Goal: Task Accomplishment & Management: Manage account settings

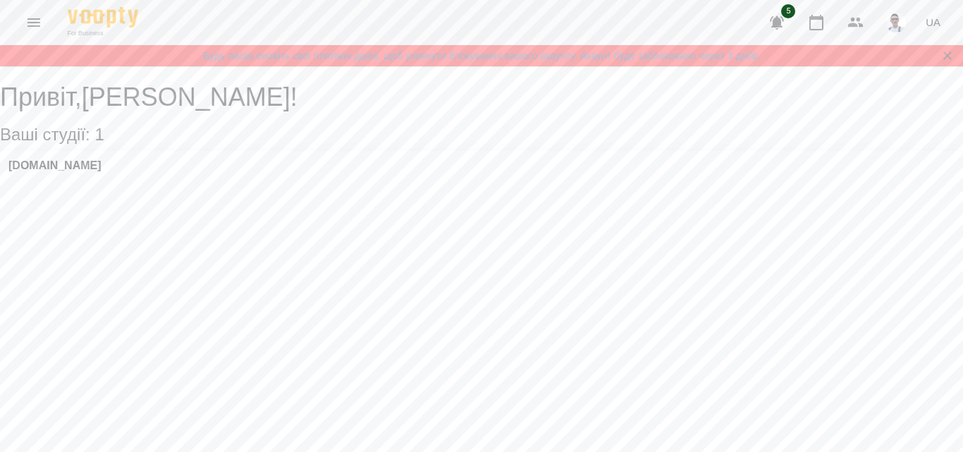
click at [40, 18] on icon "Menu" at bounding box center [33, 22] width 17 height 17
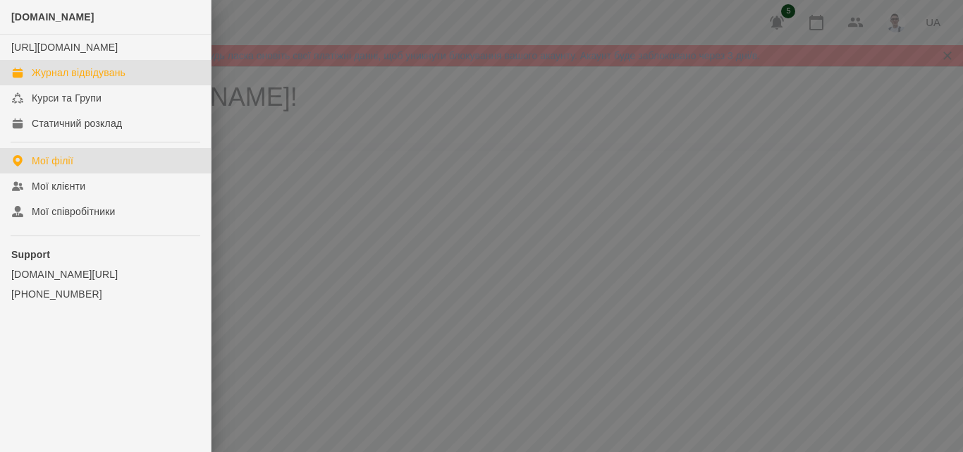
click at [73, 79] on link "Журнал відвідувань" at bounding box center [105, 72] width 211 height 25
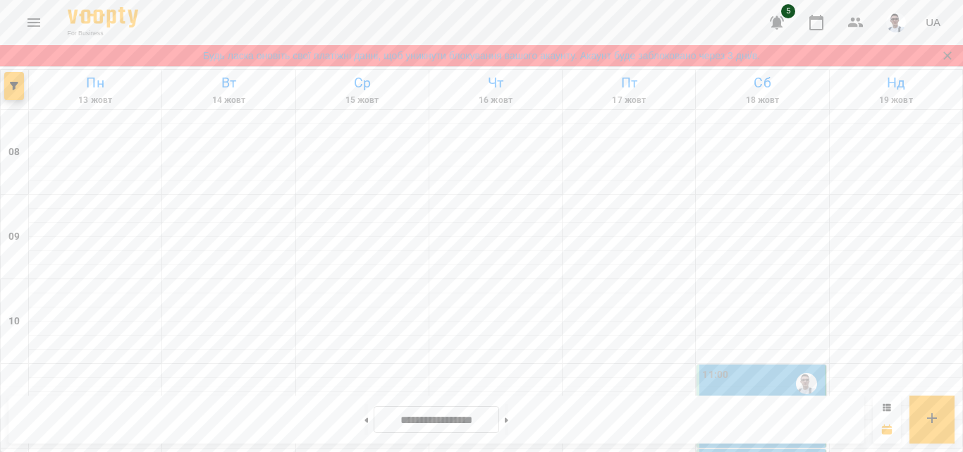
scroll to position [634, 0]
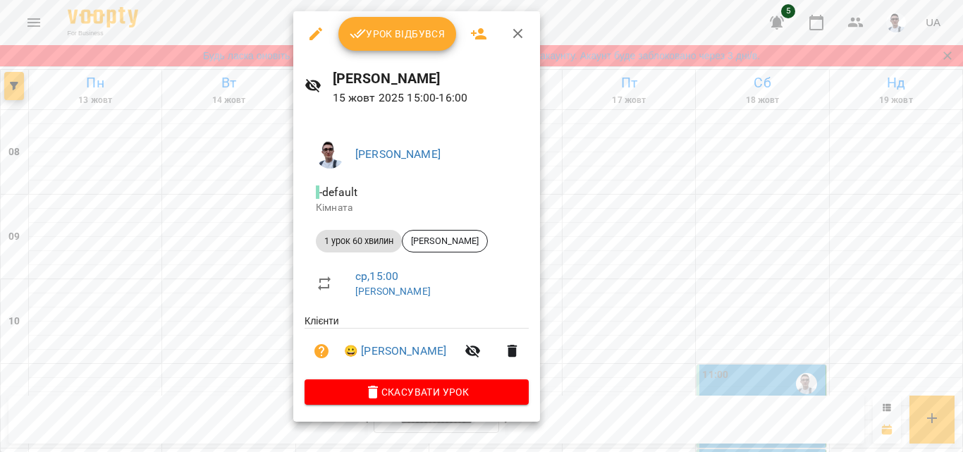
click at [400, 47] on button "Урок відбувся" at bounding box center [397, 34] width 118 height 34
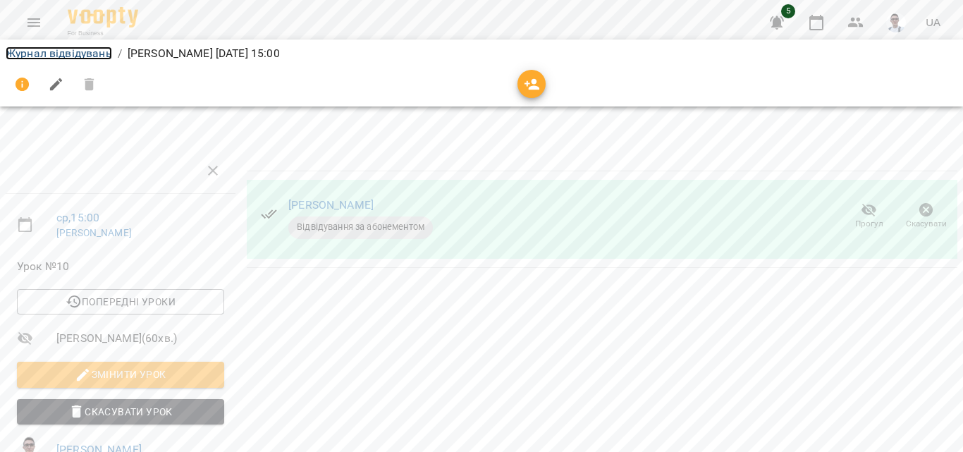
click at [70, 55] on link "Журнал відвідувань" at bounding box center [59, 53] width 106 height 13
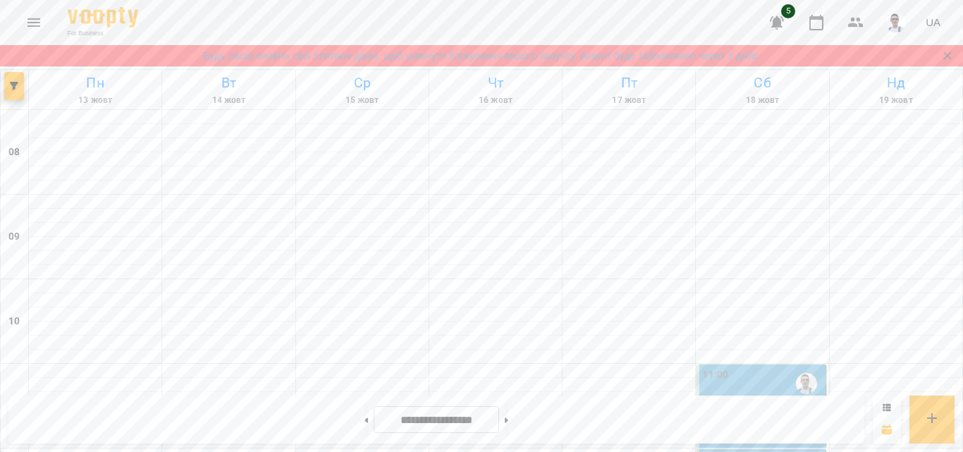
scroll to position [564, 0]
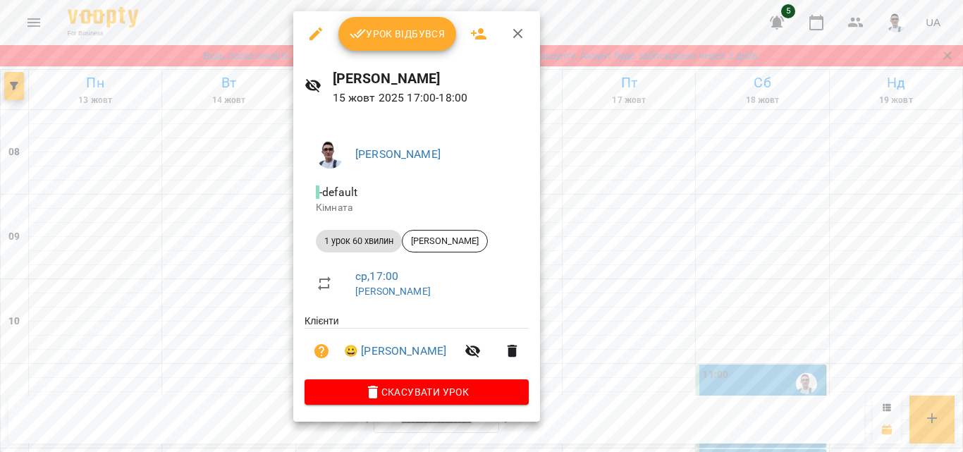
click at [422, 31] on span "Урок відбувся" at bounding box center [398, 33] width 96 height 17
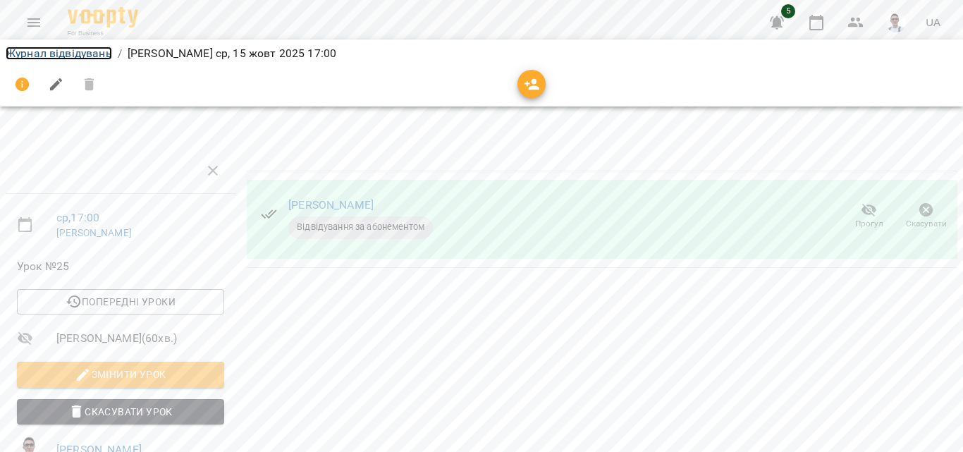
click at [74, 51] on link "Журнал відвідувань" at bounding box center [59, 53] width 106 height 13
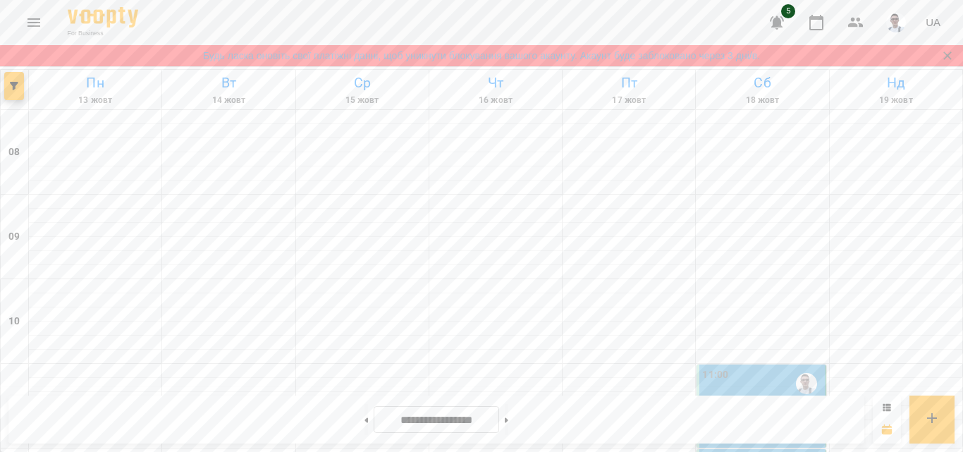
scroll to position [775, 0]
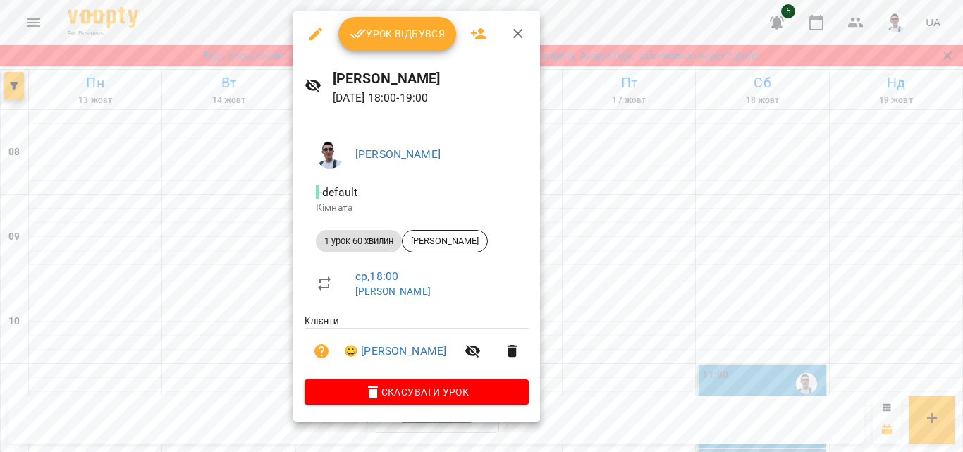
click at [374, 56] on div "Урок відбувся" at bounding box center [416, 33] width 247 height 45
click at [381, 37] on span "Урок відбувся" at bounding box center [398, 33] width 96 height 17
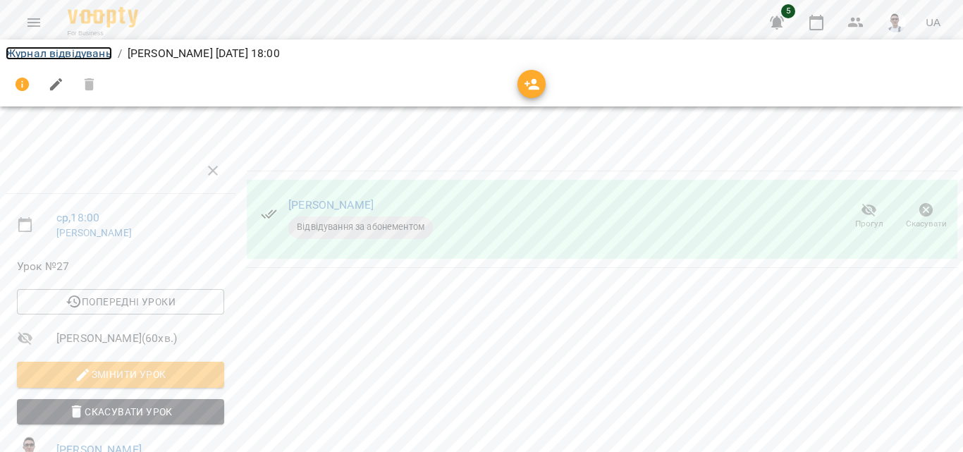
click at [58, 51] on link "Журнал відвідувань" at bounding box center [59, 53] width 106 height 13
